Goal: Information Seeking & Learning: Learn about a topic

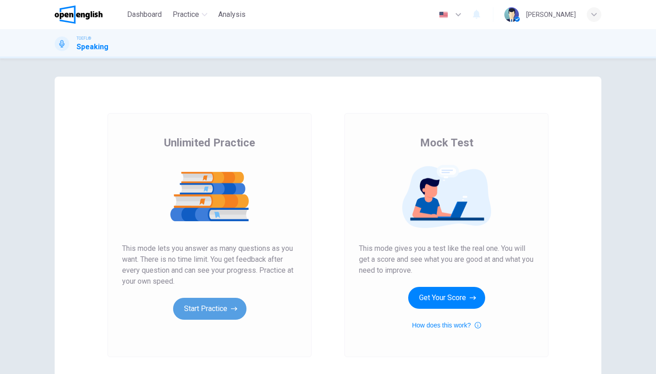
click at [201, 307] on button "Start Practice" at bounding box center [209, 309] width 73 height 22
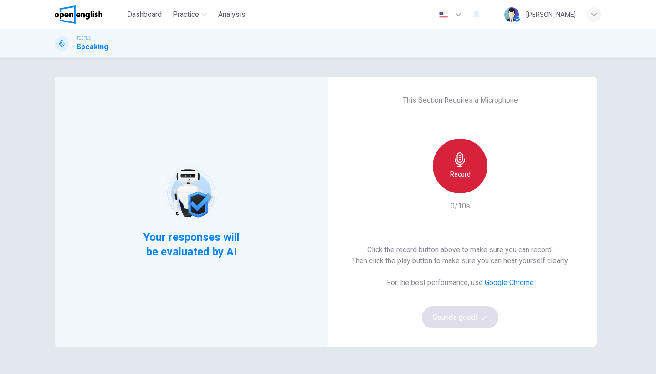
click at [451, 186] on div "Record" at bounding box center [460, 166] width 55 height 55
click at [451, 186] on div "Stop" at bounding box center [460, 166] width 55 height 55
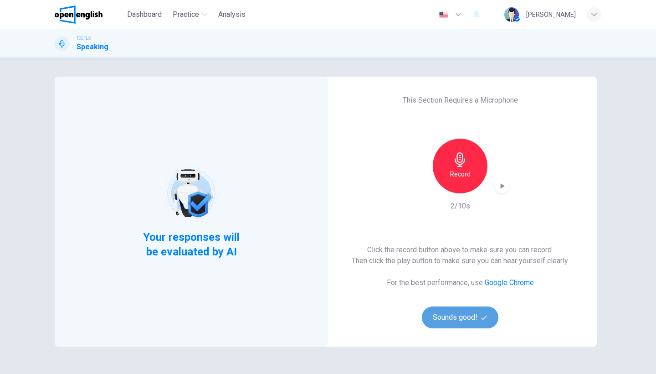
click at [424, 318] on button "Sounds good!" at bounding box center [460, 317] width 77 height 22
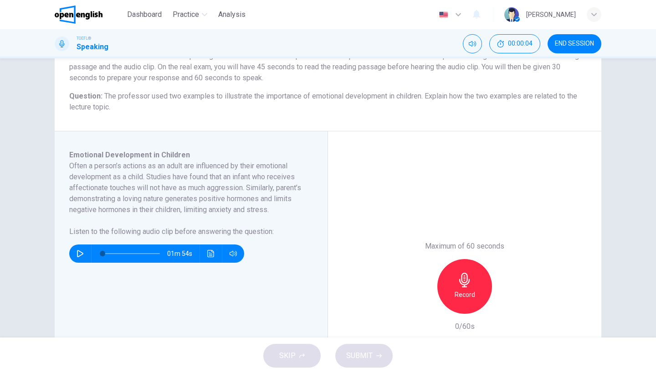
scroll to position [90, 0]
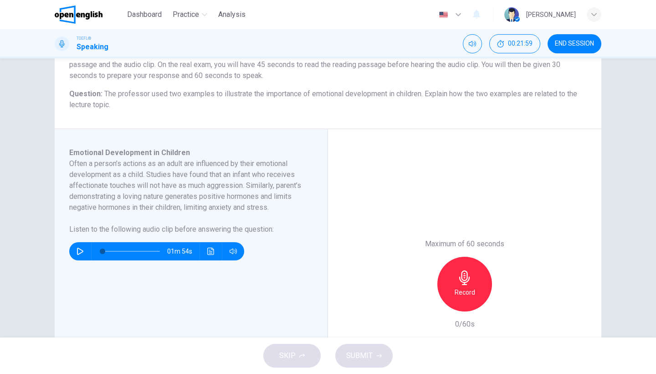
drag, startPoint x: 78, startPoint y: 262, endPoint x: 113, endPoint y: 264, distance: 35.6
click at [78, 255] on icon "button" at bounding box center [80, 251] width 7 height 7
type input "*"
click at [455, 276] on div "Record" at bounding box center [465, 284] width 55 height 55
click at [372, 352] on span "SUBMIT" at bounding box center [359, 355] width 26 height 13
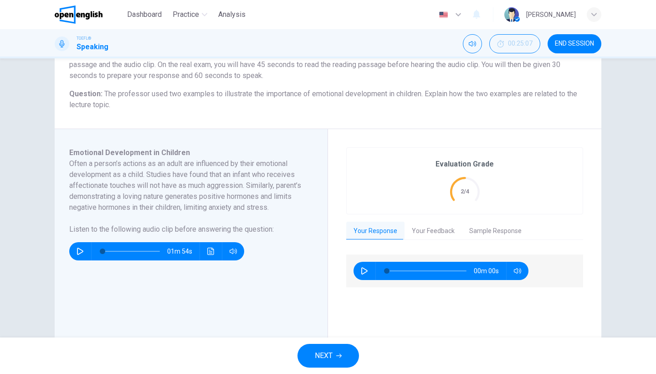
click at [436, 227] on button "Your Feedback" at bounding box center [433, 231] width 57 height 19
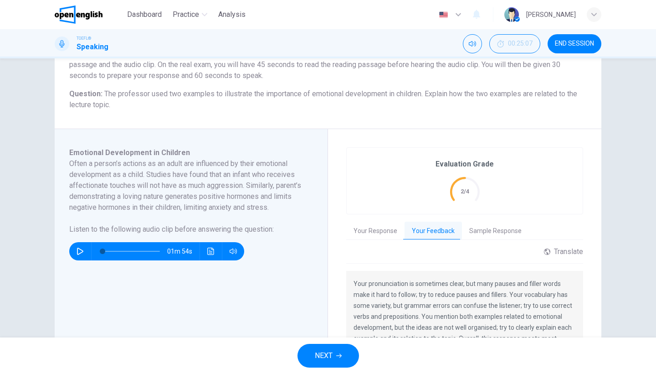
scroll to position [146, 0]
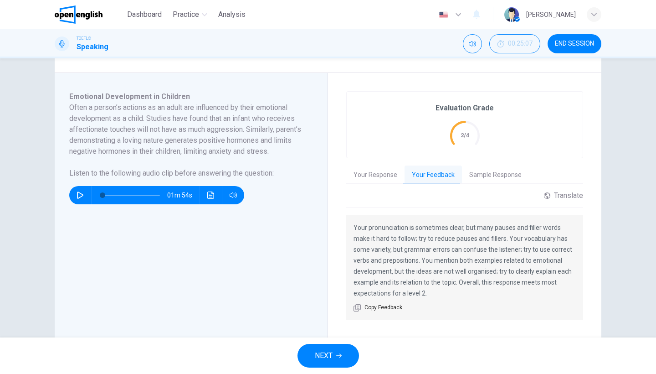
click at [329, 353] on span "NEXT" at bounding box center [324, 355] width 18 height 13
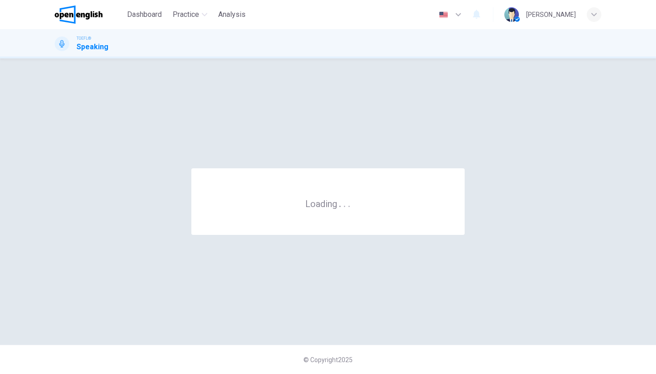
scroll to position [0, 0]
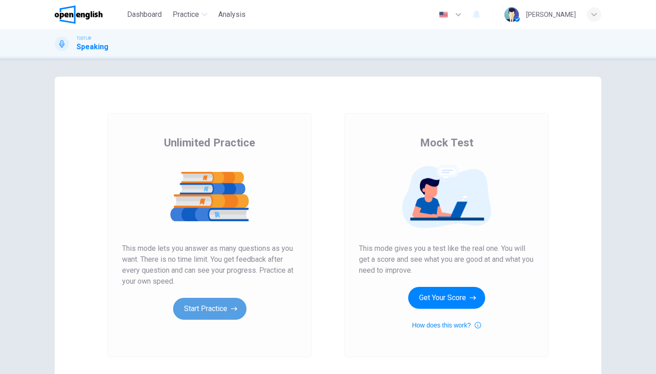
click at [188, 305] on button "Start Practice" at bounding box center [209, 309] width 73 height 22
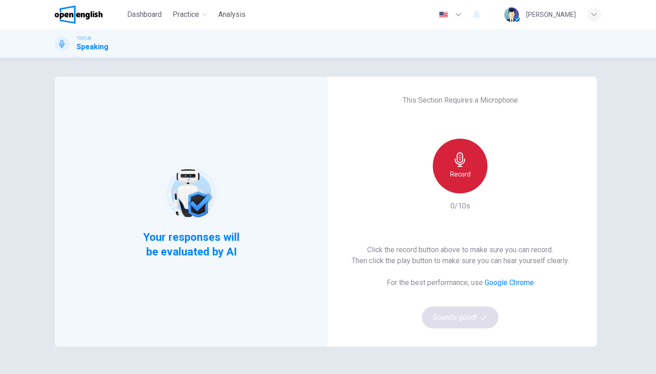
click at [456, 187] on div "Record" at bounding box center [460, 166] width 55 height 55
click at [460, 183] on div "Stop" at bounding box center [460, 166] width 55 height 55
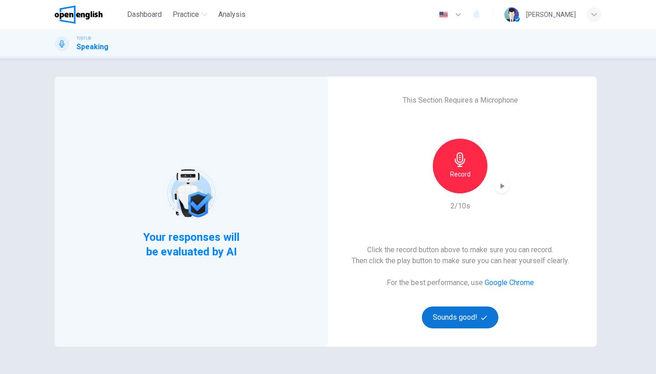
click at [459, 311] on button "Sounds good!" at bounding box center [460, 317] width 77 height 22
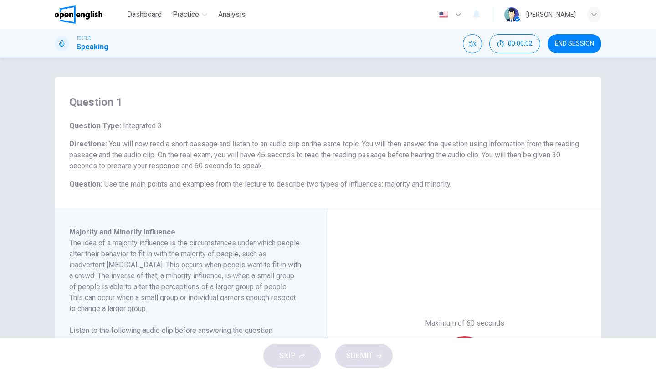
scroll to position [51, 0]
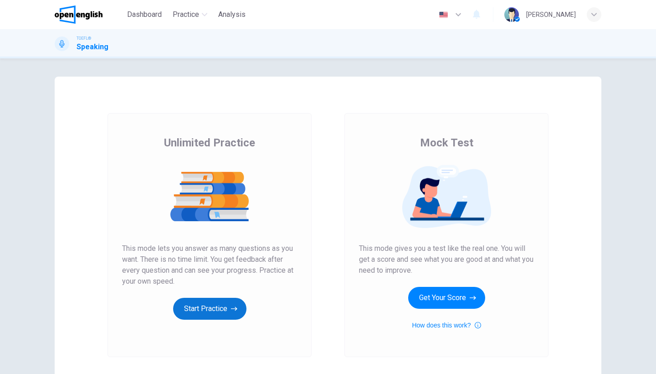
click at [225, 308] on button "Start Practice" at bounding box center [209, 309] width 73 height 22
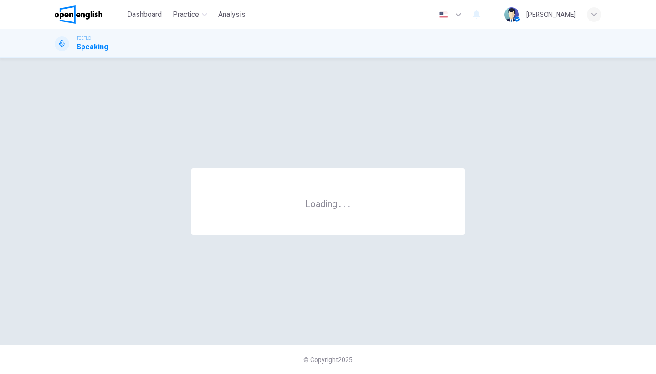
click at [225, 308] on div "Loading . . ." at bounding box center [328, 202] width 547 height 250
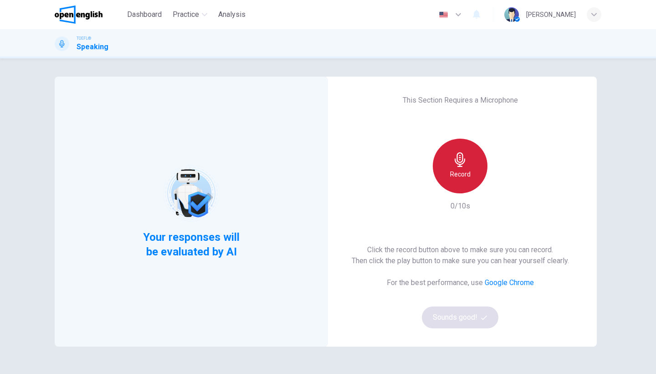
click at [478, 172] on div "Record" at bounding box center [460, 166] width 55 height 55
click at [467, 178] on div "Stop" at bounding box center [460, 166] width 55 height 55
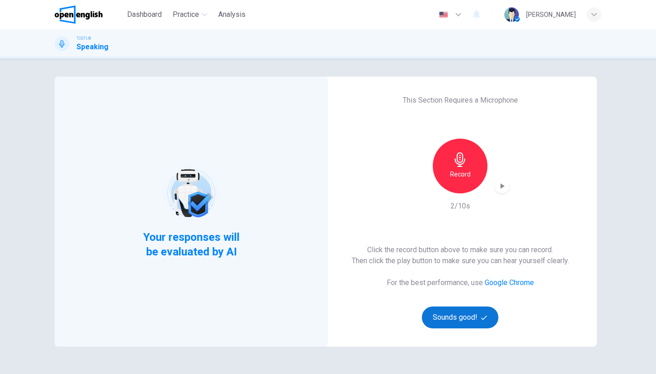
click at [465, 320] on button "Sounds good!" at bounding box center [460, 317] width 77 height 22
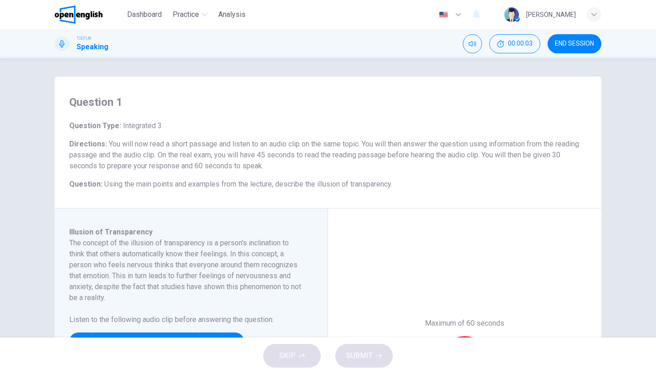
scroll to position [76, 0]
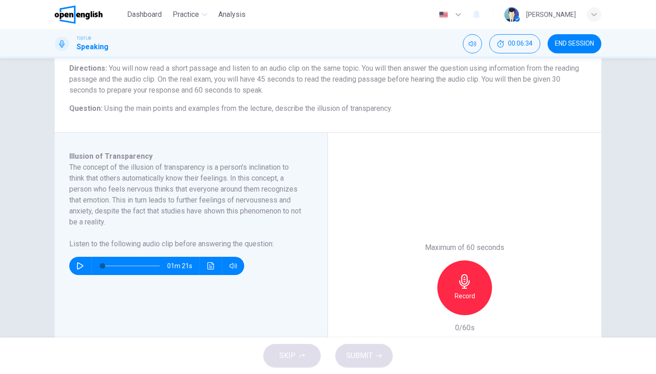
click at [81, 264] on icon "button" at bounding box center [80, 265] width 7 height 7
type input "*"
click at [471, 264] on div "Record" at bounding box center [465, 287] width 55 height 55
click at [356, 351] on span "SUBMIT" at bounding box center [359, 355] width 26 height 13
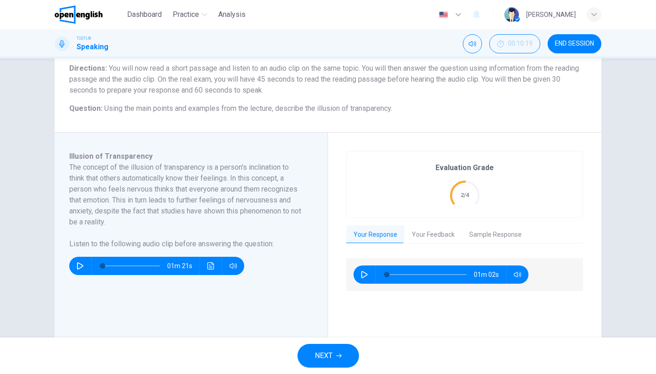
click at [573, 37] on button "END SESSION" at bounding box center [575, 43] width 54 height 19
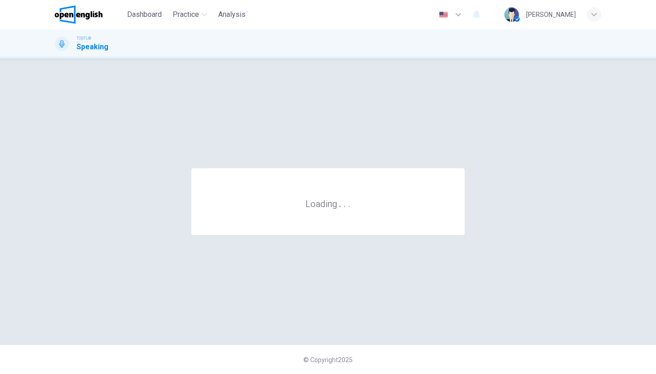
scroll to position [0, 0]
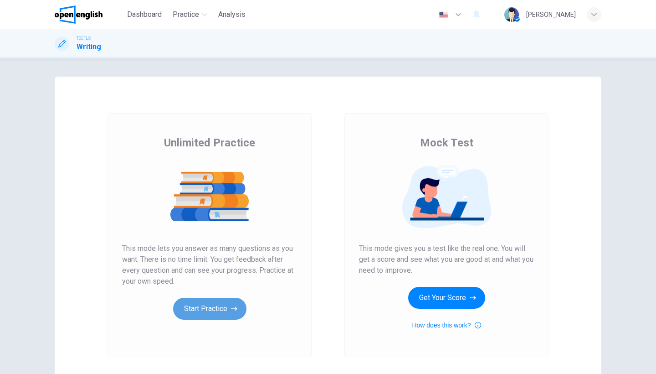
click at [192, 308] on button "Start Practice" at bounding box center [209, 309] width 73 height 22
